Goal: Navigation & Orientation: Find specific page/section

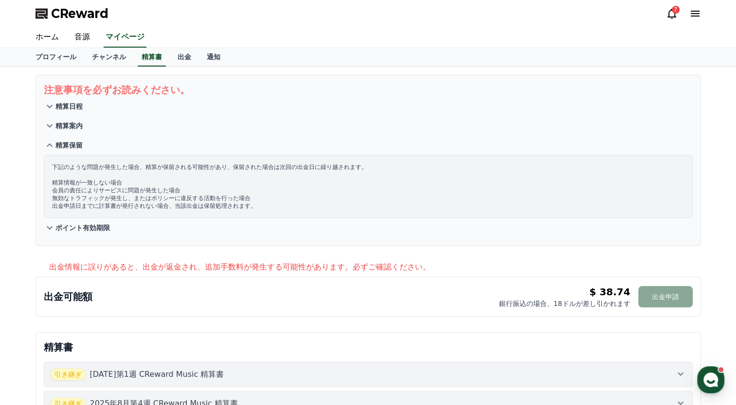
click at [465, 265] on p "出金情報に誤りがあると、出金が返金され、追加手数料が発生する可能性があります。必ずご確認ください。" at bounding box center [374, 268] width 651 height 12
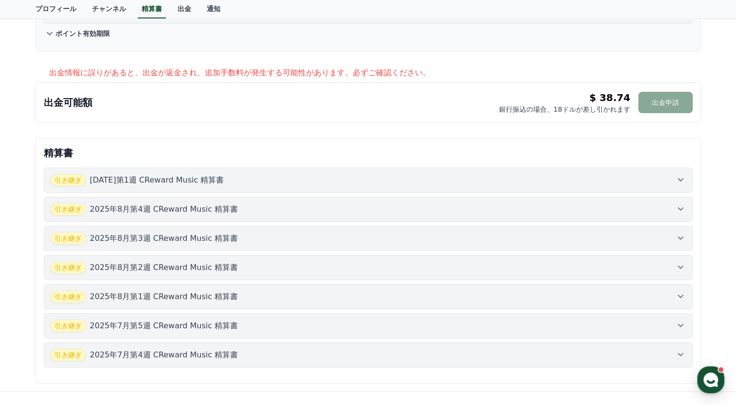
click at [681, 184] on div "引き継ぎ [DATE]第1週 CReward Music 精算書" at bounding box center [368, 180] width 636 height 13
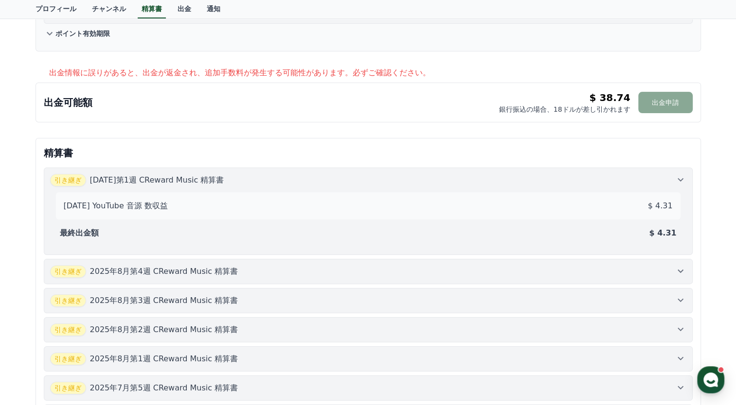
click at [680, 267] on icon at bounding box center [680, 271] width 12 height 12
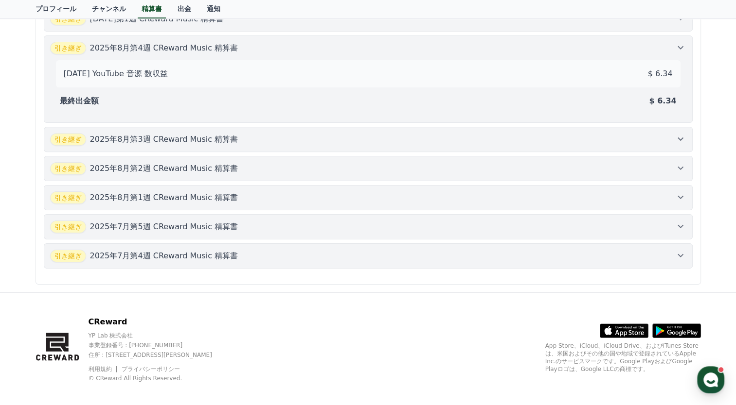
scroll to position [360, 0]
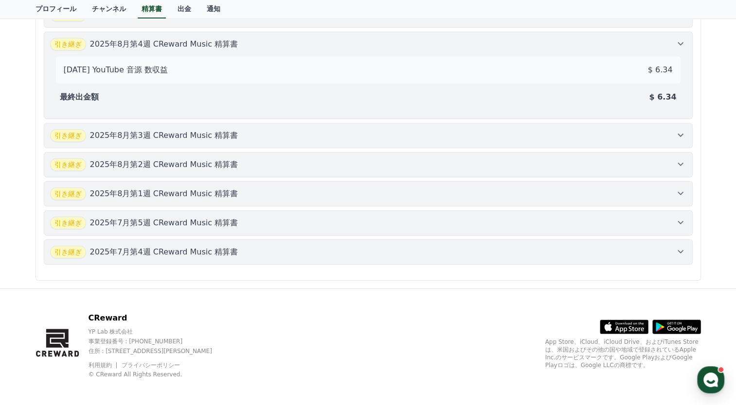
click at [681, 246] on icon at bounding box center [680, 252] width 12 height 12
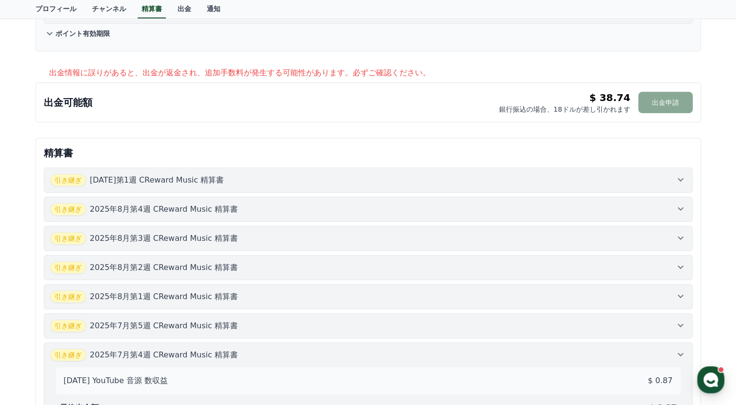
scroll to position [0, 0]
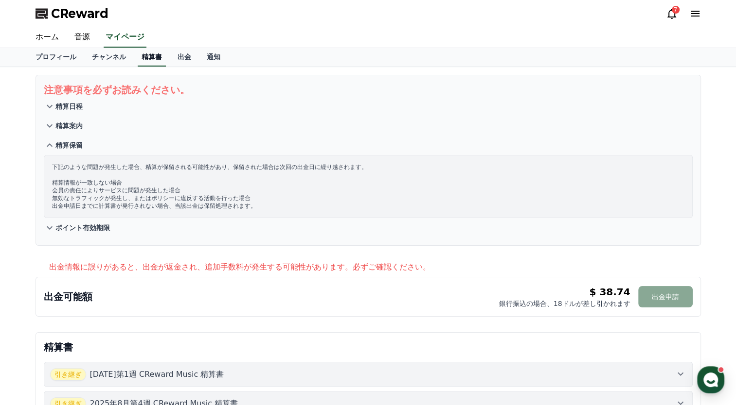
click at [138, 58] on link "精算書" at bounding box center [152, 57] width 28 height 18
click at [170, 58] on link "出金" at bounding box center [184, 57] width 29 height 18
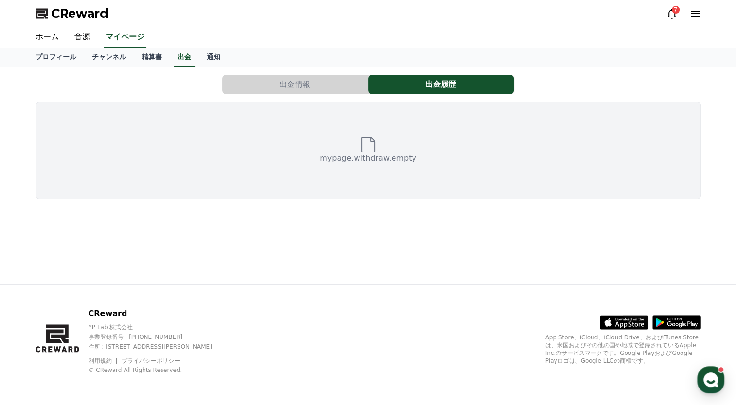
click at [254, 86] on button "出金情報" at bounding box center [294, 84] width 145 height 19
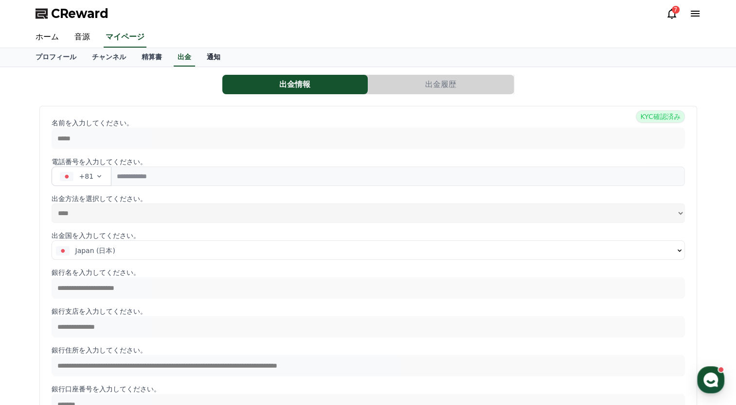
click at [199, 57] on link "通知" at bounding box center [213, 57] width 29 height 18
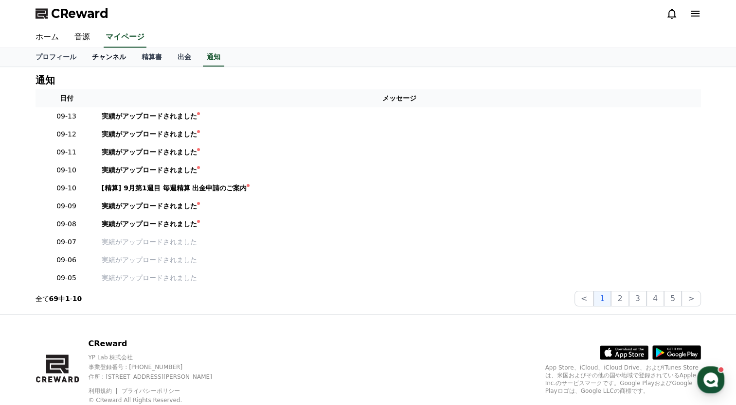
click at [85, 59] on link "チャンネル" at bounding box center [109, 57] width 50 height 18
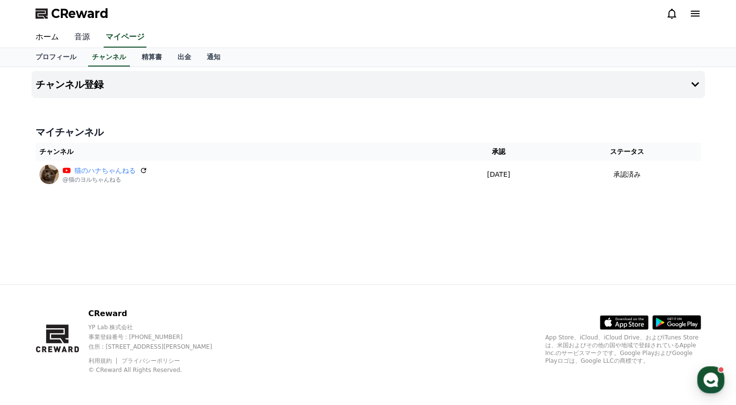
click at [80, 38] on link "音源" at bounding box center [82, 37] width 31 height 20
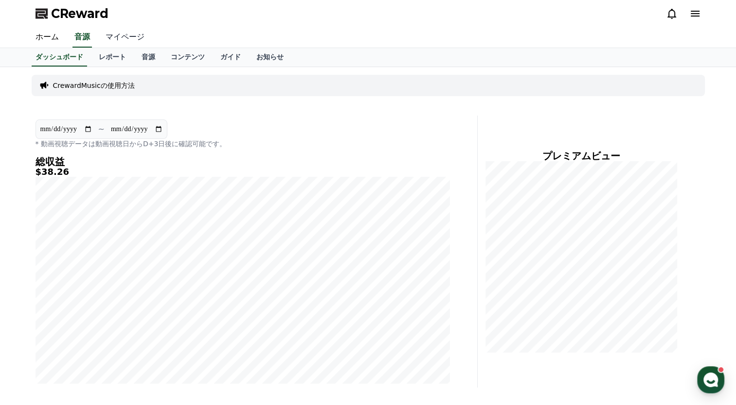
click at [113, 38] on link "マイページ" at bounding box center [125, 37] width 54 height 20
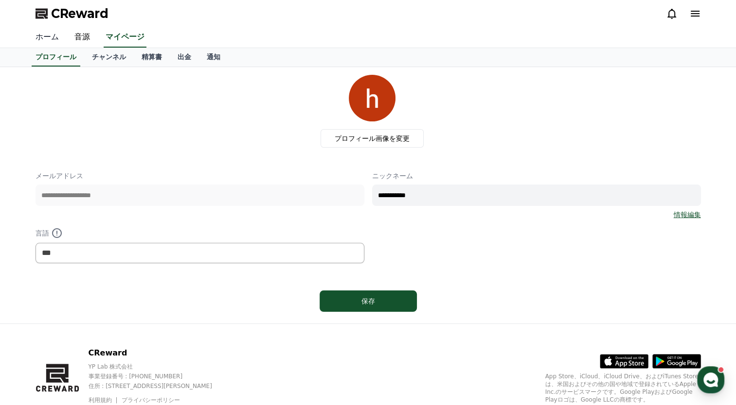
click at [40, 37] on link "ホーム" at bounding box center [47, 37] width 39 height 20
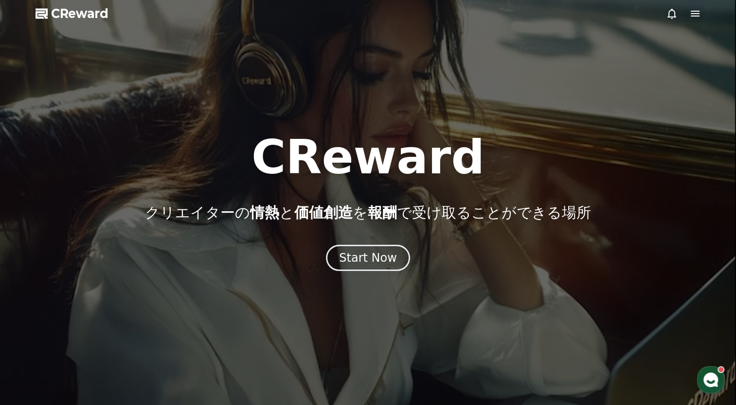
click at [353, 236] on div "CReward クリエイターの 情熱 と 価値創造 を 報酬 で受け取ることができる場所 Start Now" at bounding box center [368, 202] width 736 height 137
click at [354, 257] on div "Start Now" at bounding box center [367, 258] width 60 height 17
